Goal: Information Seeking & Learning: Understand process/instructions

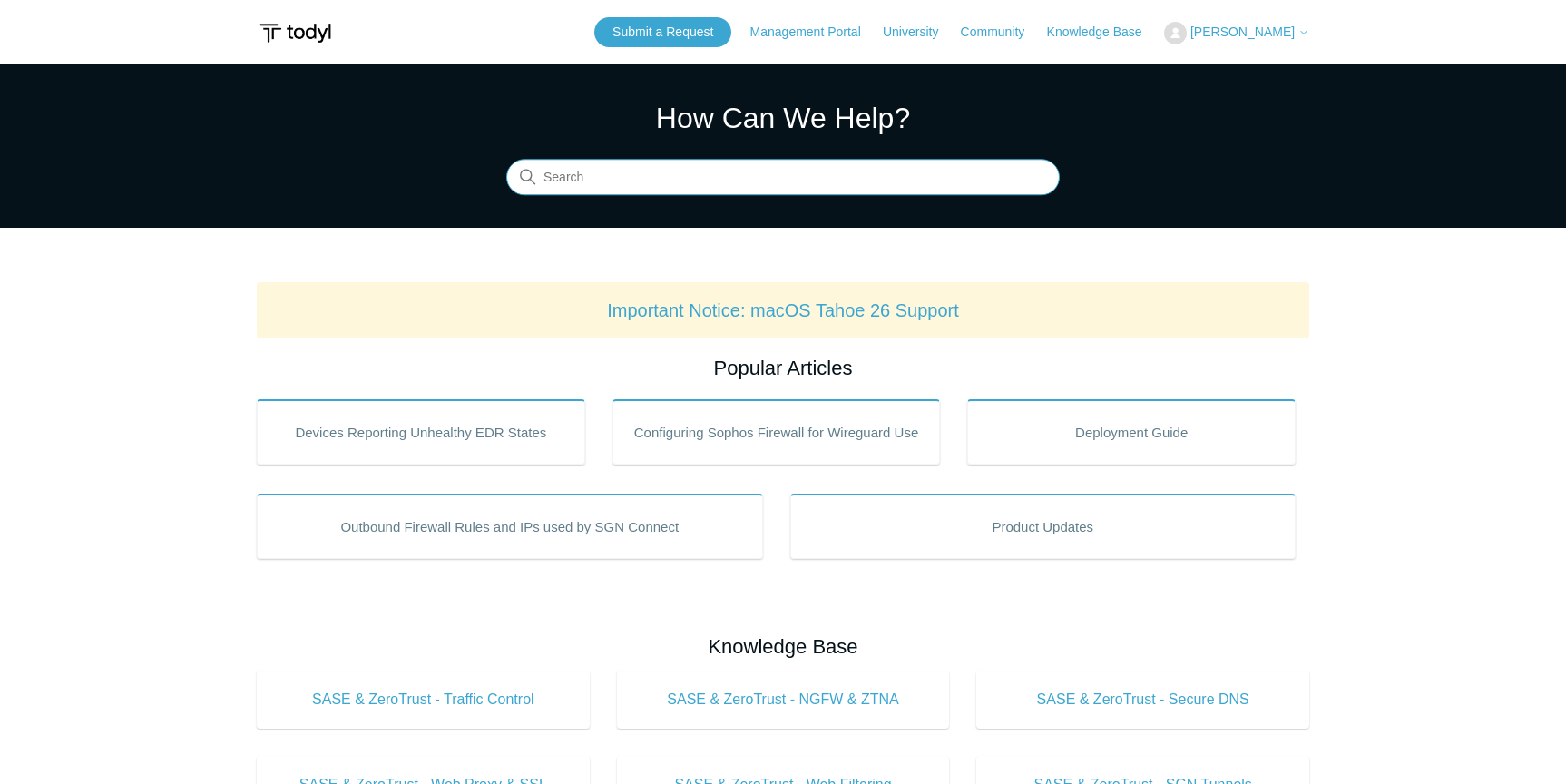
click at [761, 188] on input "Search" at bounding box center [783, 178] width 553 height 37
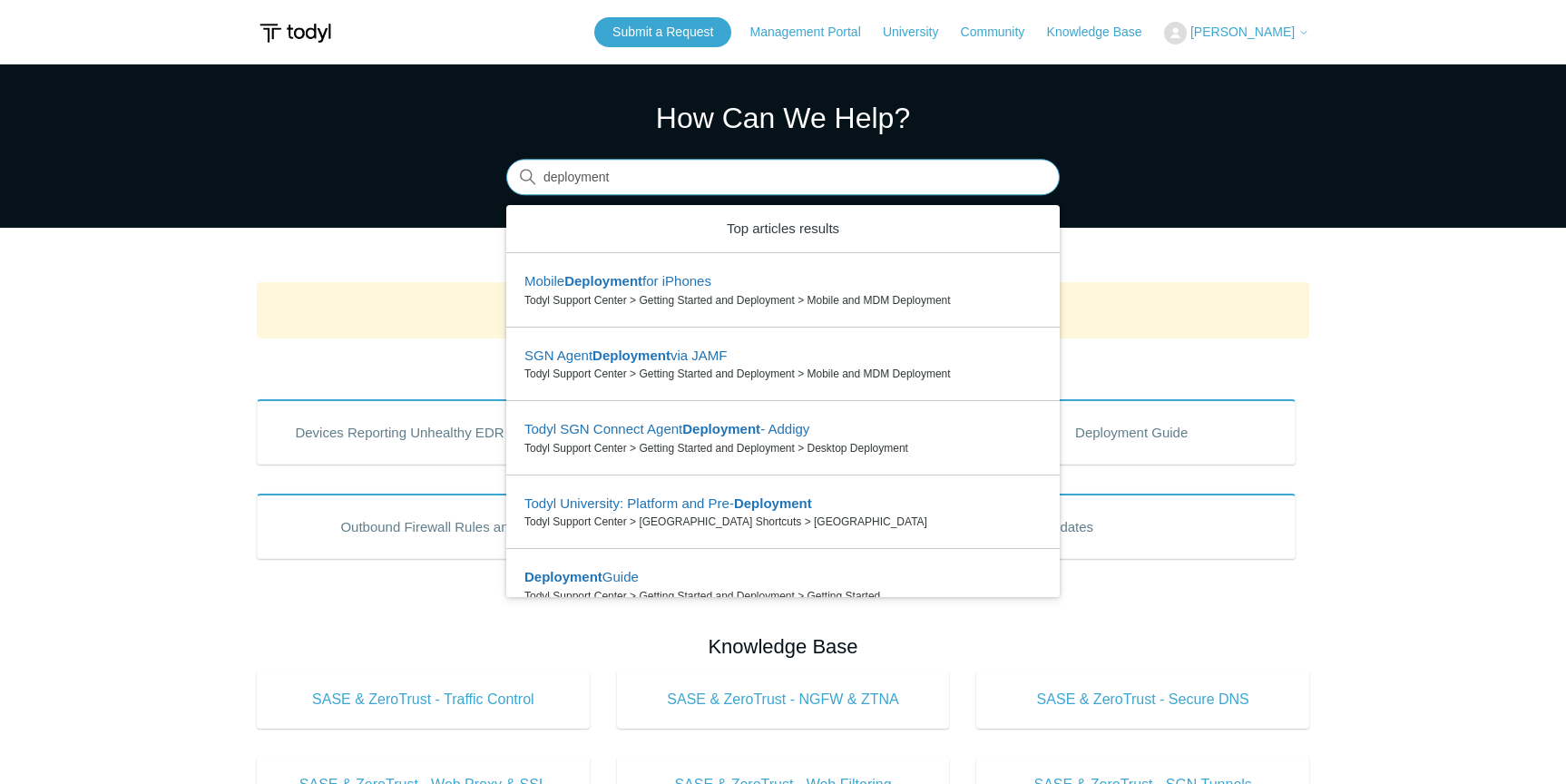
type input "deployment"
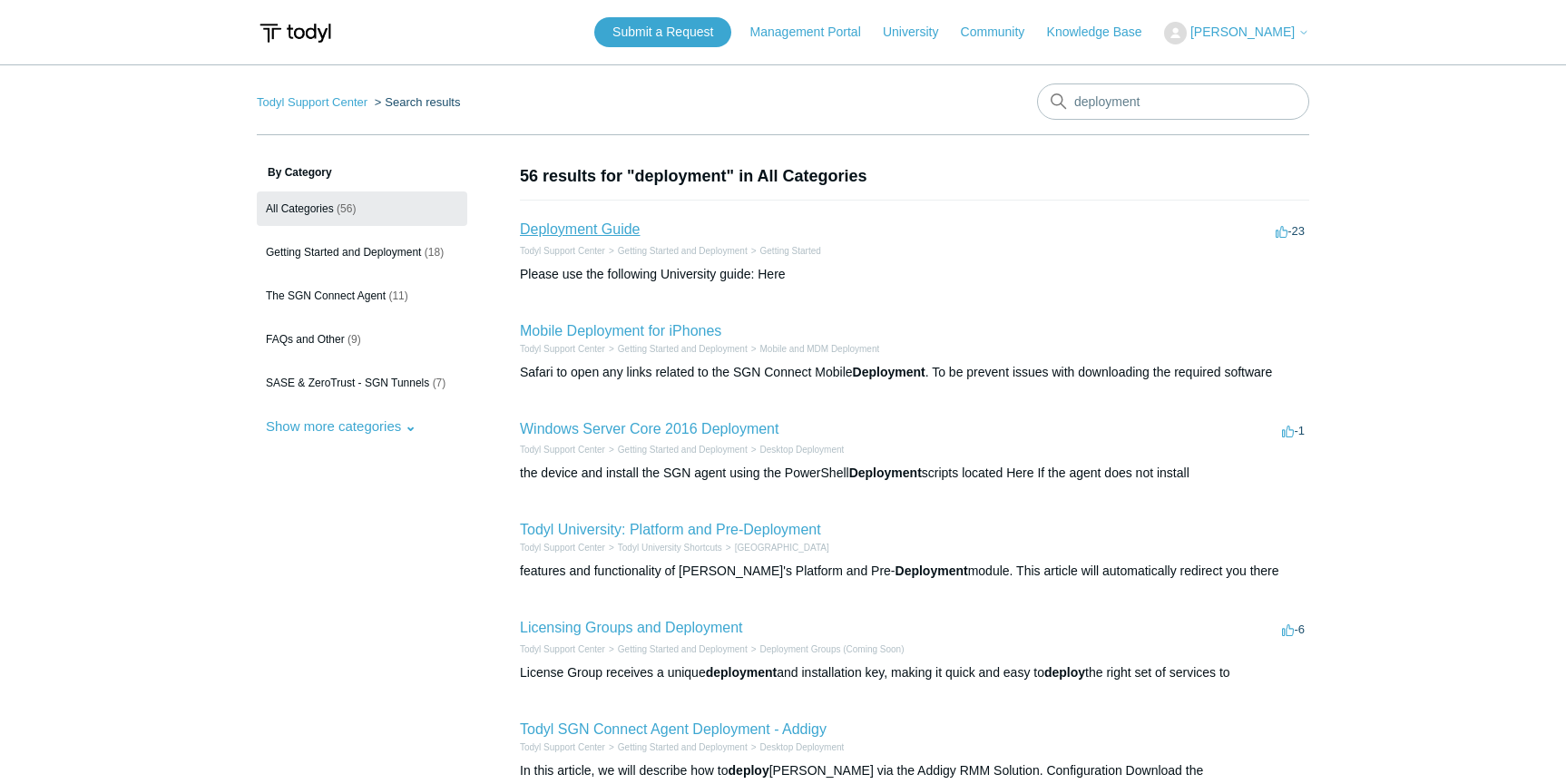
click at [550, 227] on link "Deployment Guide" at bounding box center [581, 229] width 121 height 16
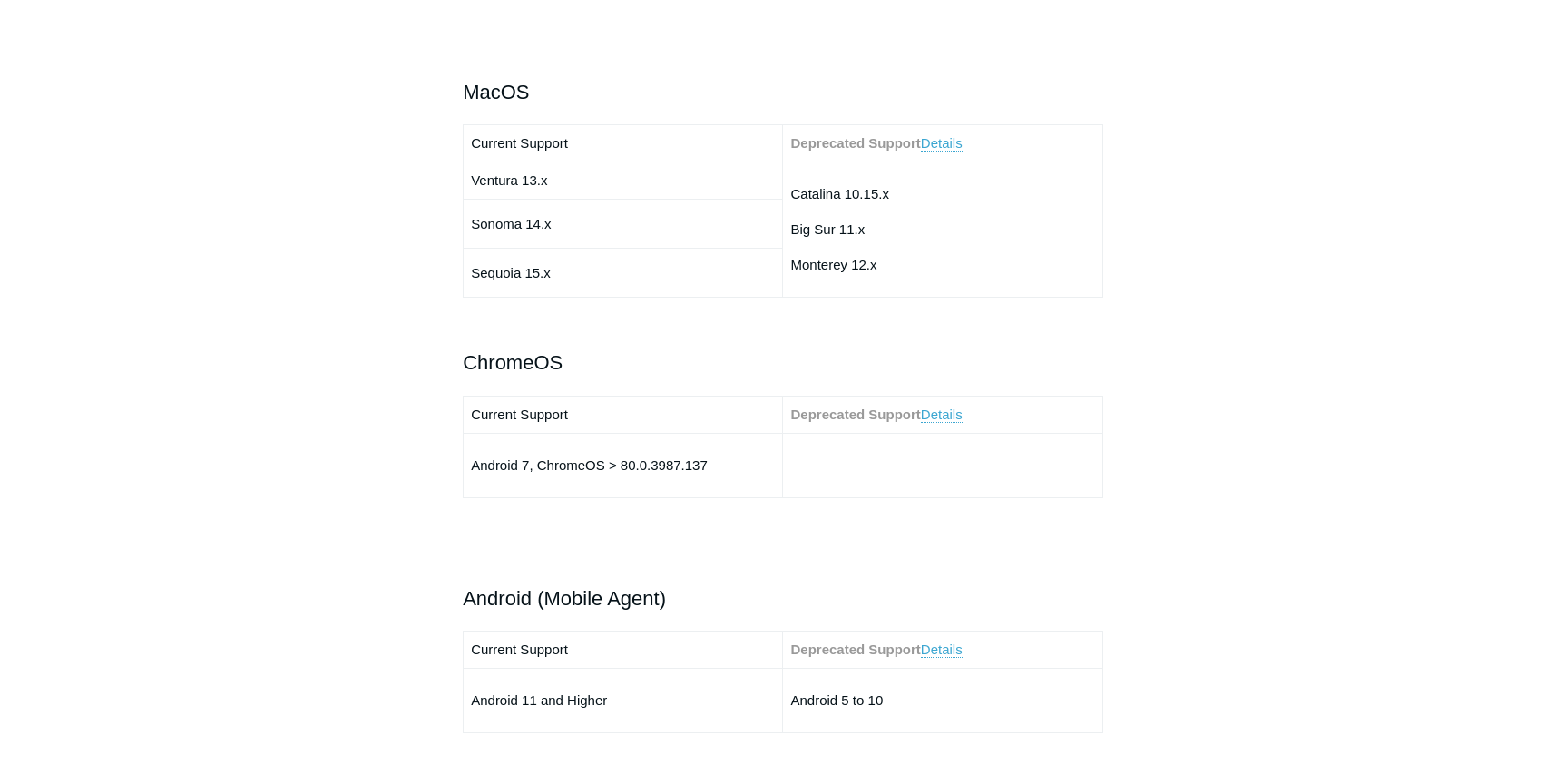
scroll to position [2131, 0]
